Goal: Transaction & Acquisition: Purchase product/service

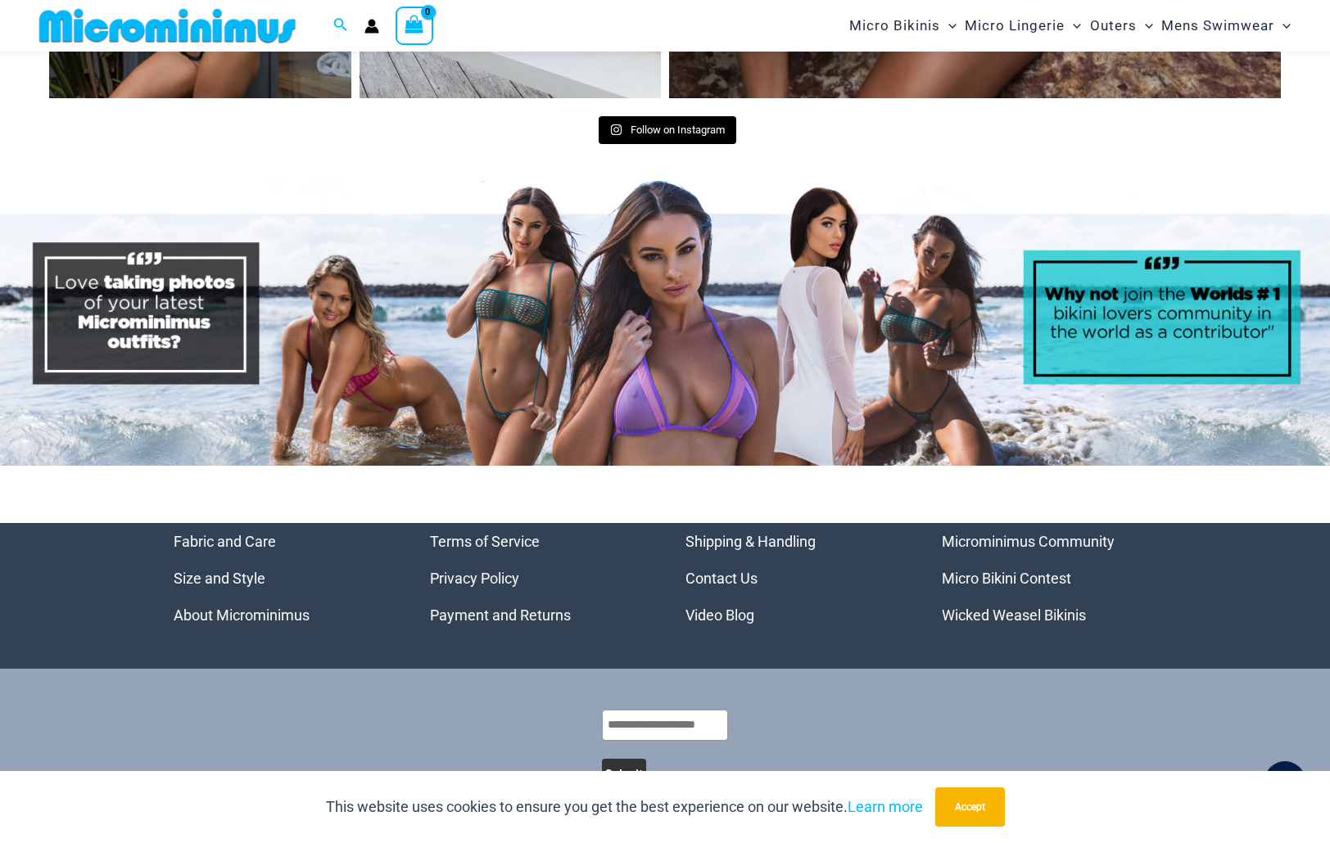
scroll to position [7907, 0]
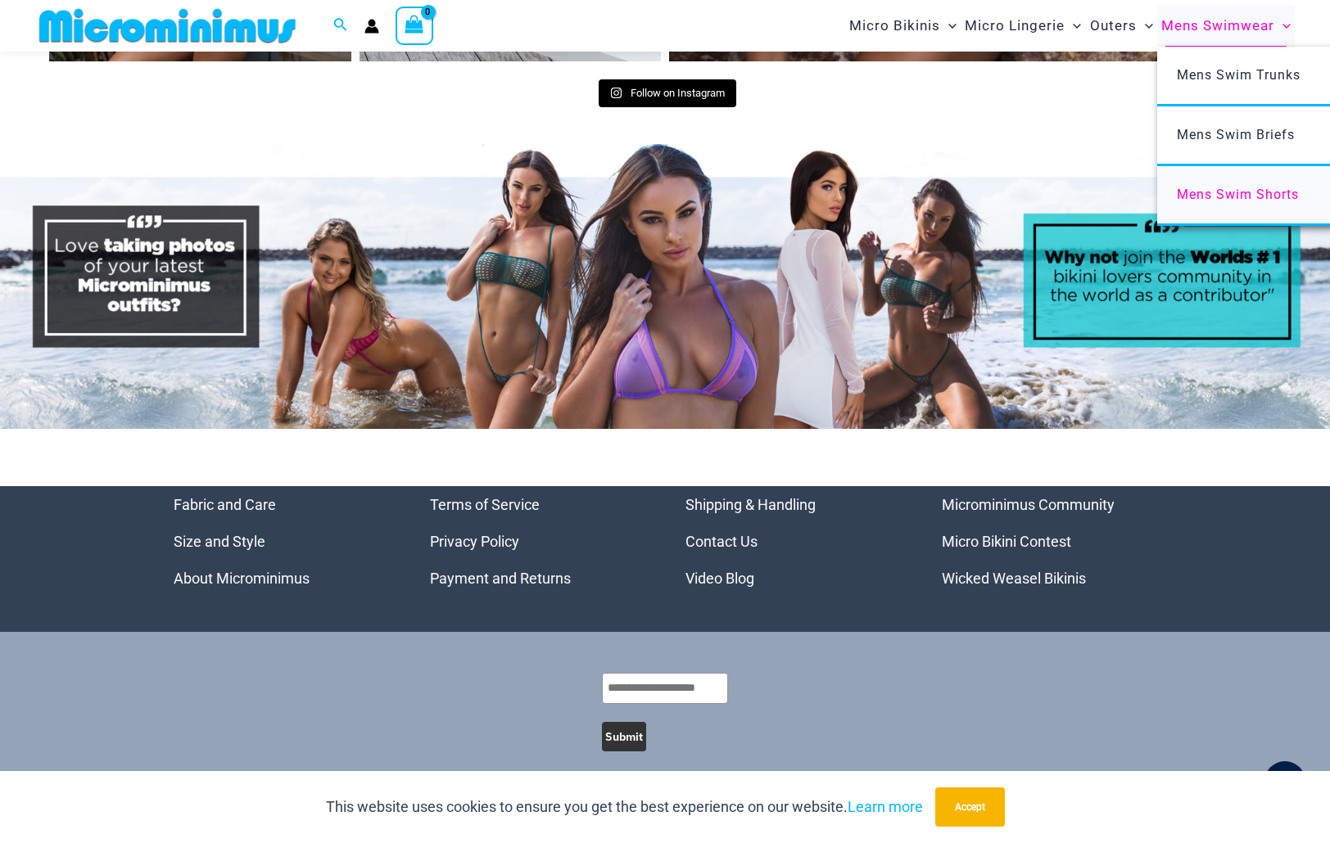
click at [1288, 194] on span "Mens Swim Shorts" at bounding box center [1237, 195] width 122 height 16
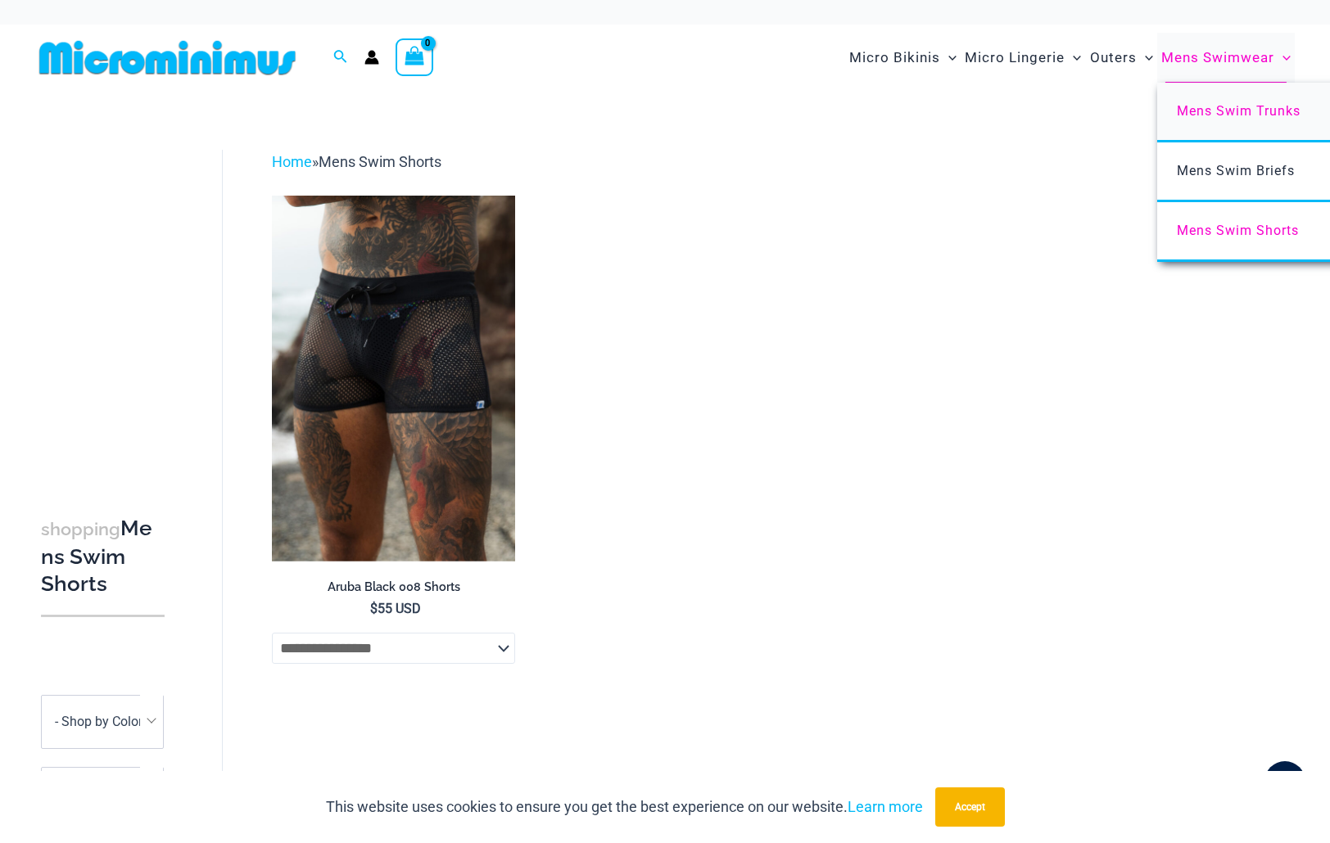
click at [1262, 109] on span "Mens Swim Trunks" at bounding box center [1238, 111] width 124 height 16
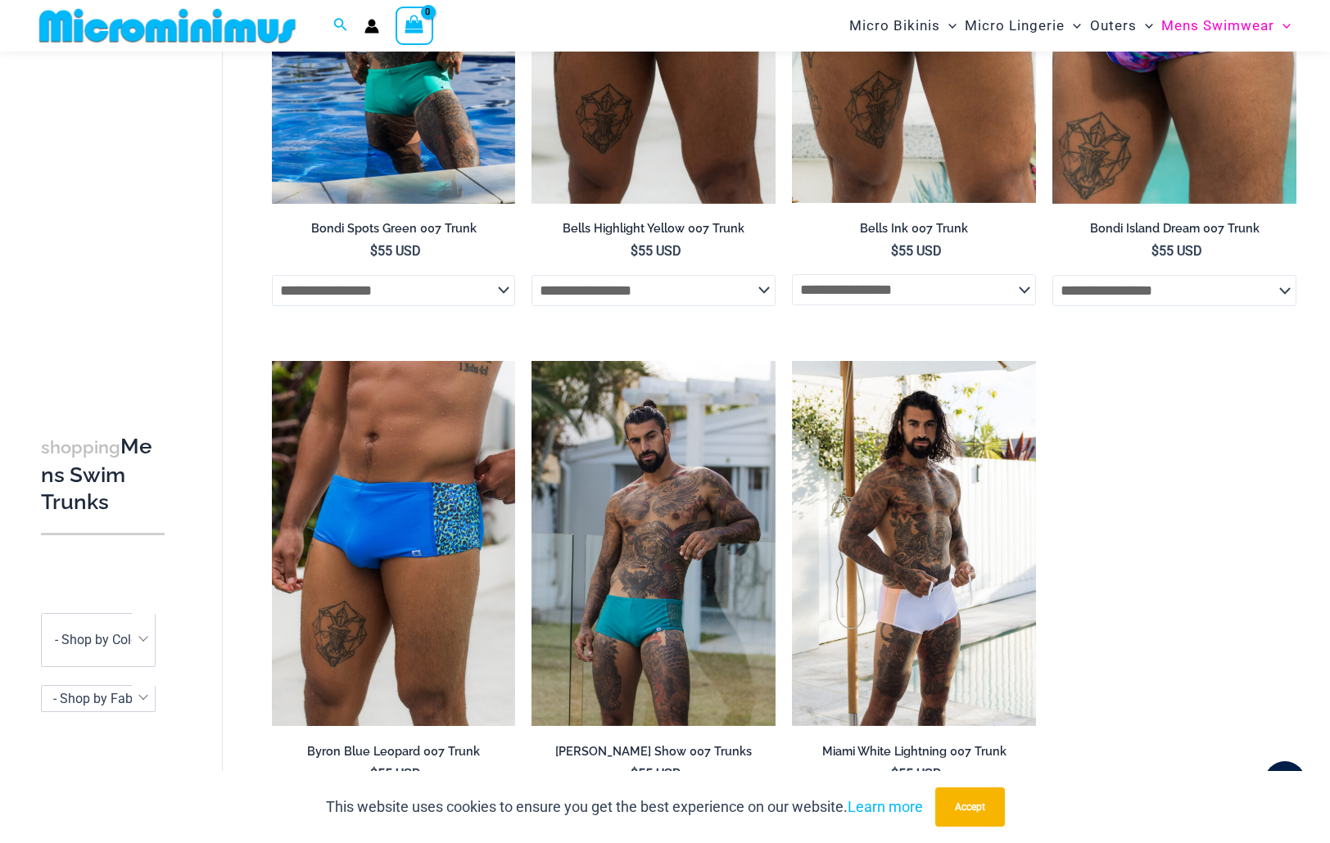
scroll to position [868, 0]
